Goal: Book appointment/travel/reservation

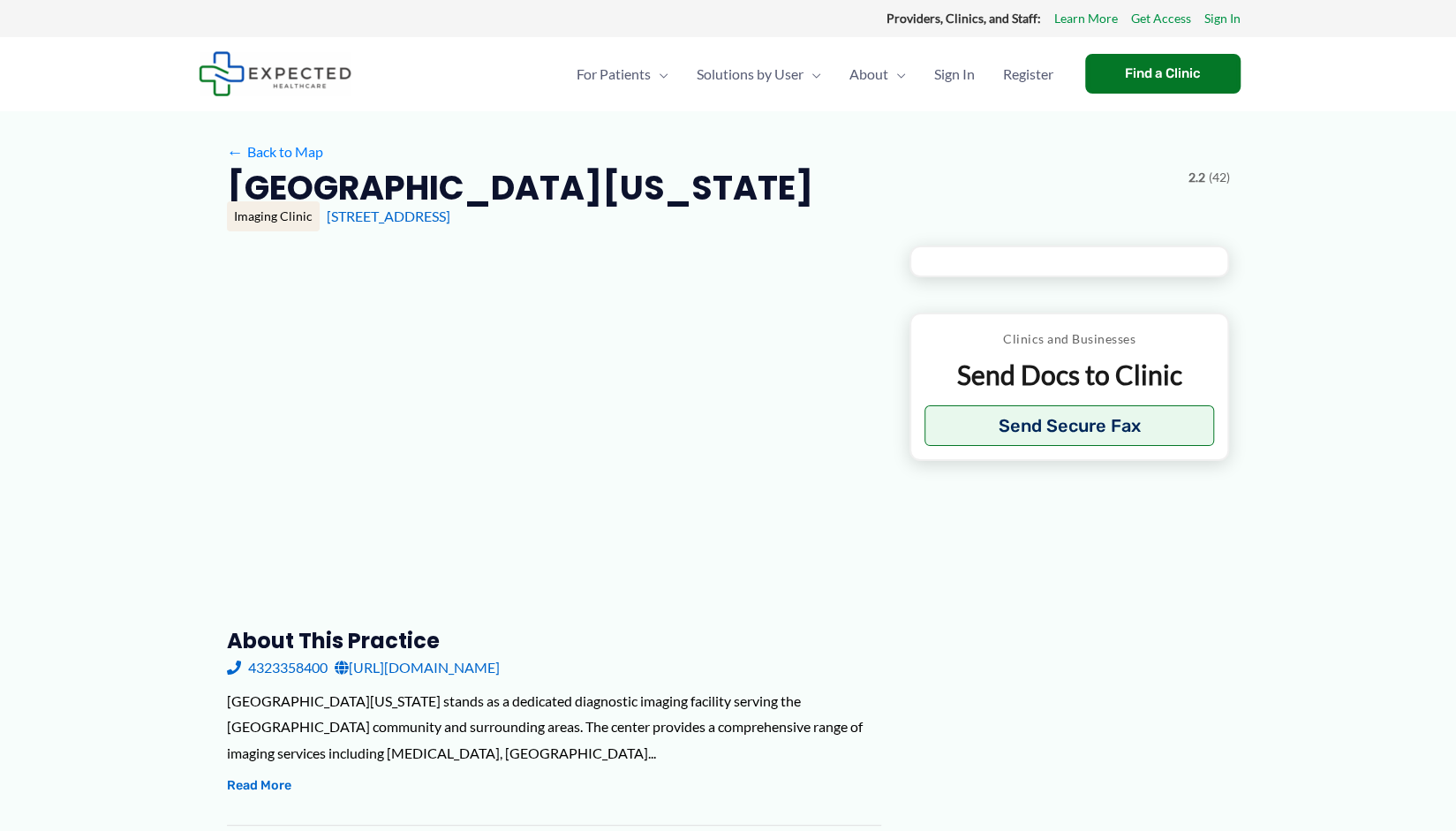
type input "**********"
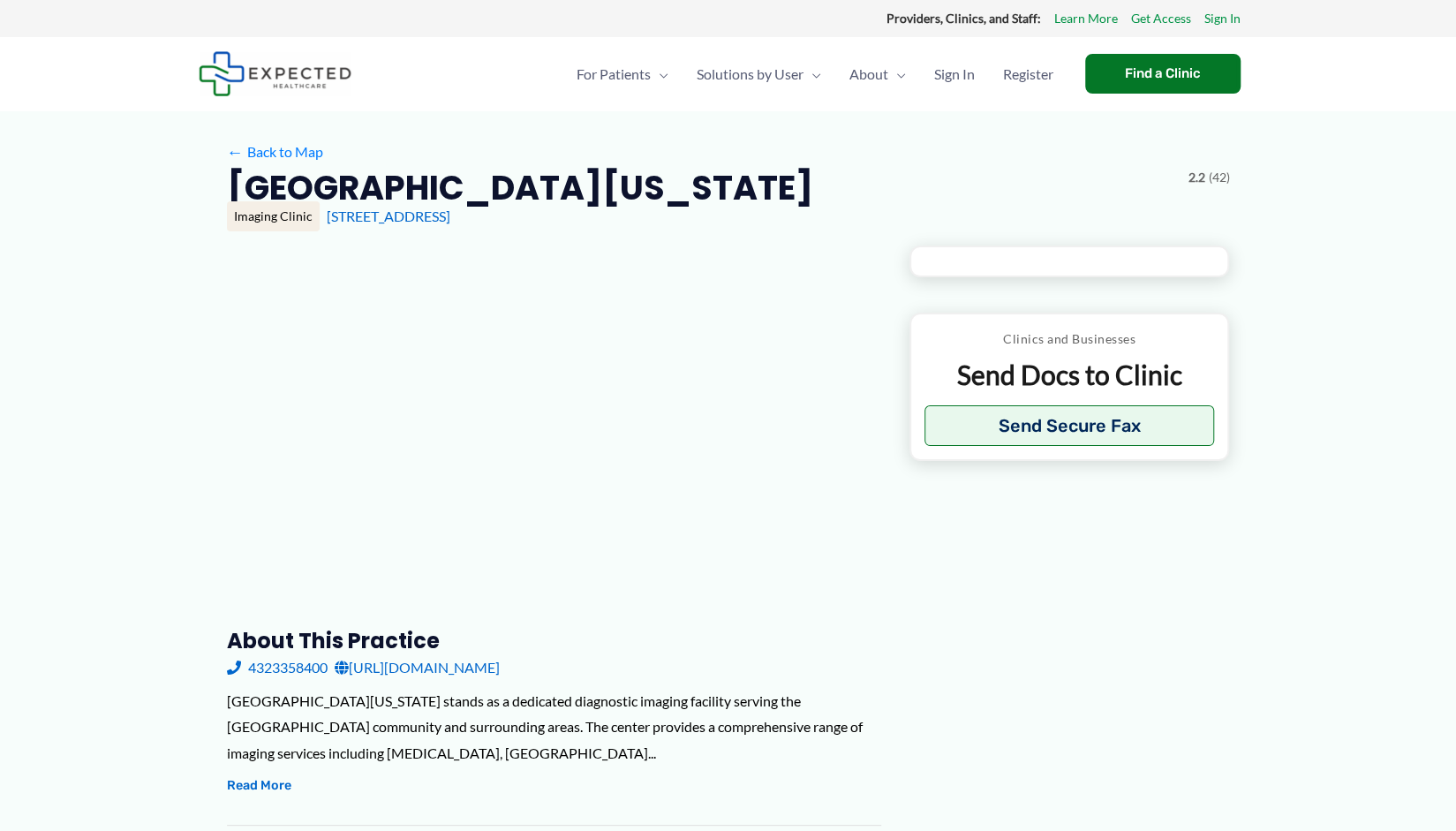
type input "**********"
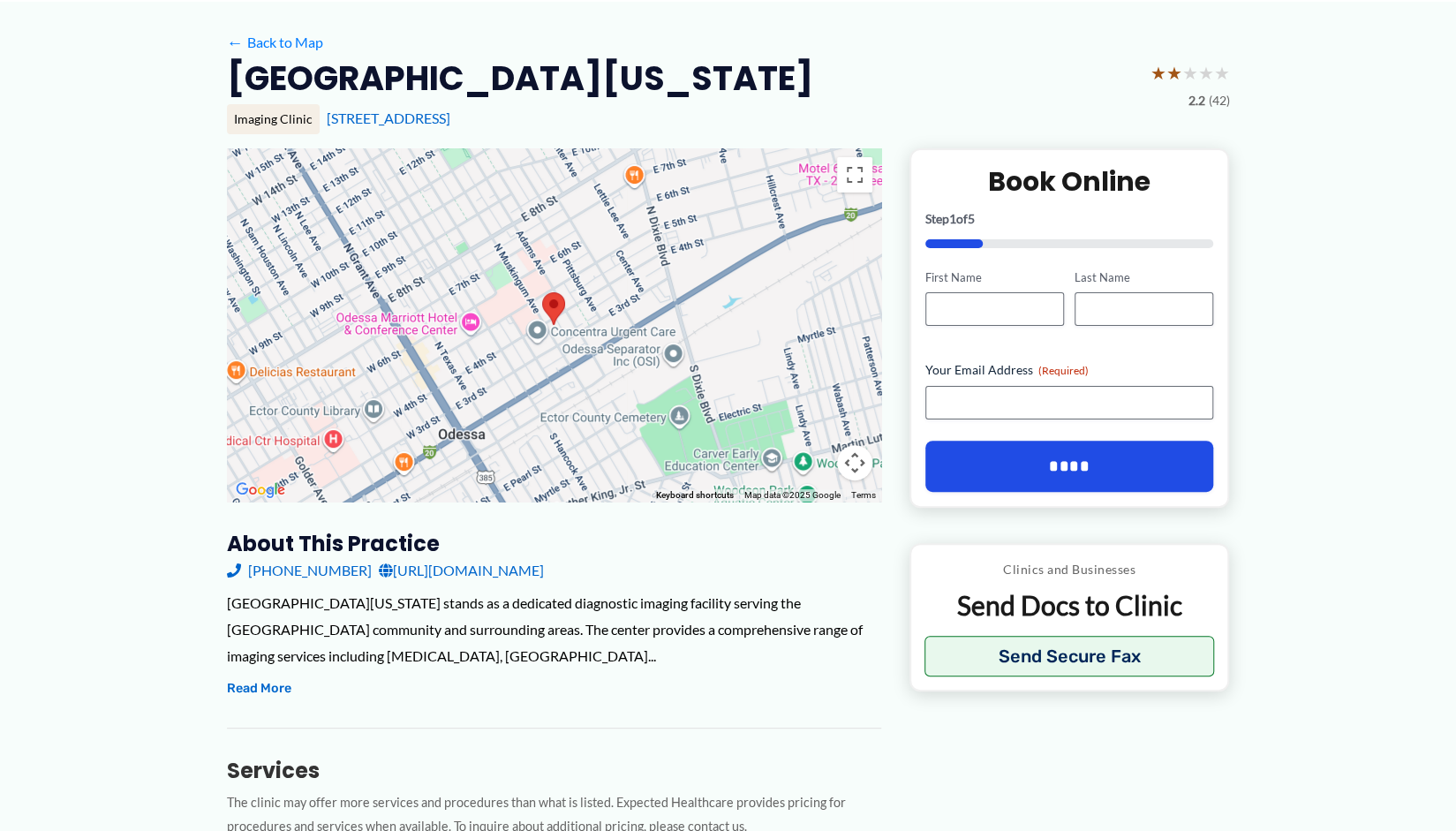
scroll to position [111, 0]
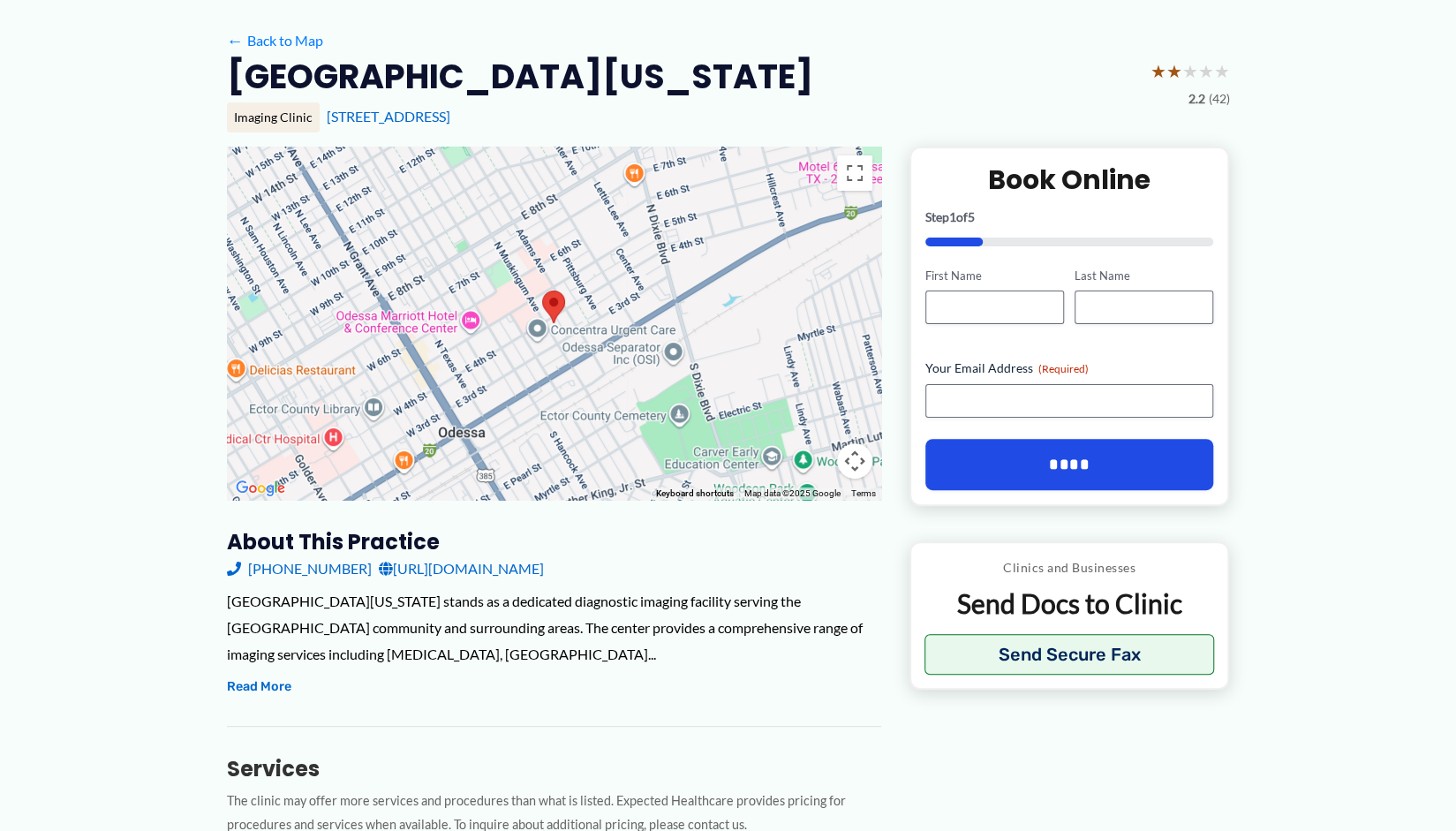
click at [544, 567] on link "[URL][DOMAIN_NAME]" at bounding box center [461, 568] width 165 height 26
